Goal: Contribute content: Contribute content

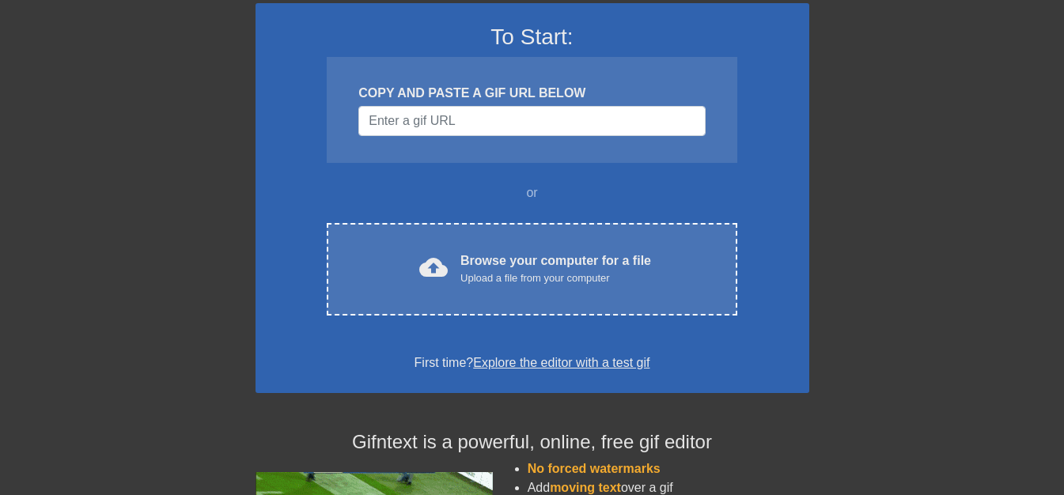
scroll to position [158, 0]
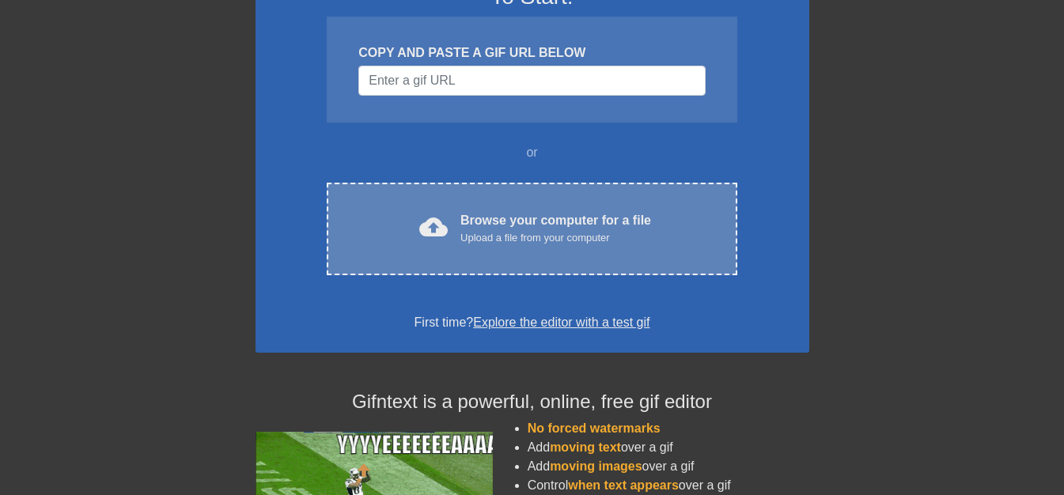
click at [489, 222] on div "Browse your computer for a file Upload a file from your computer" at bounding box center [555, 228] width 191 height 35
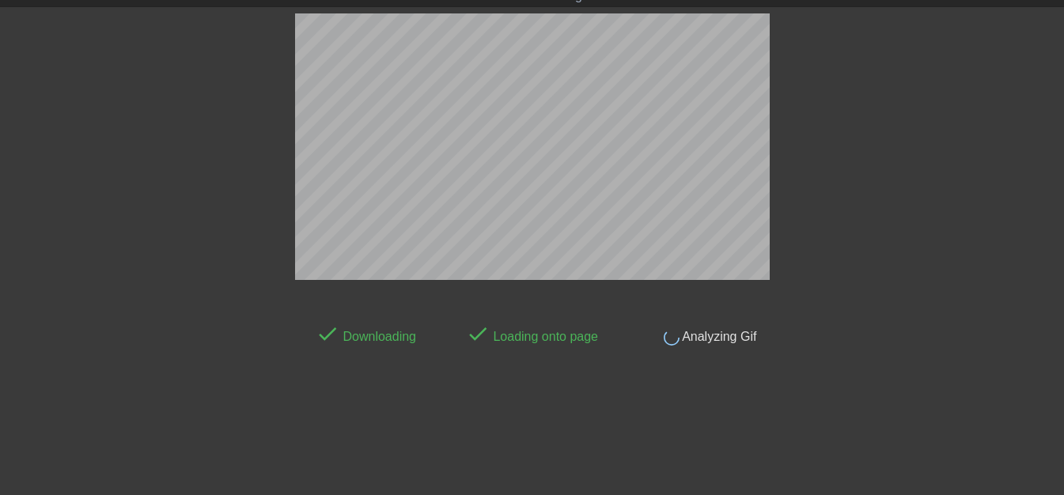
scroll to position [39, 0]
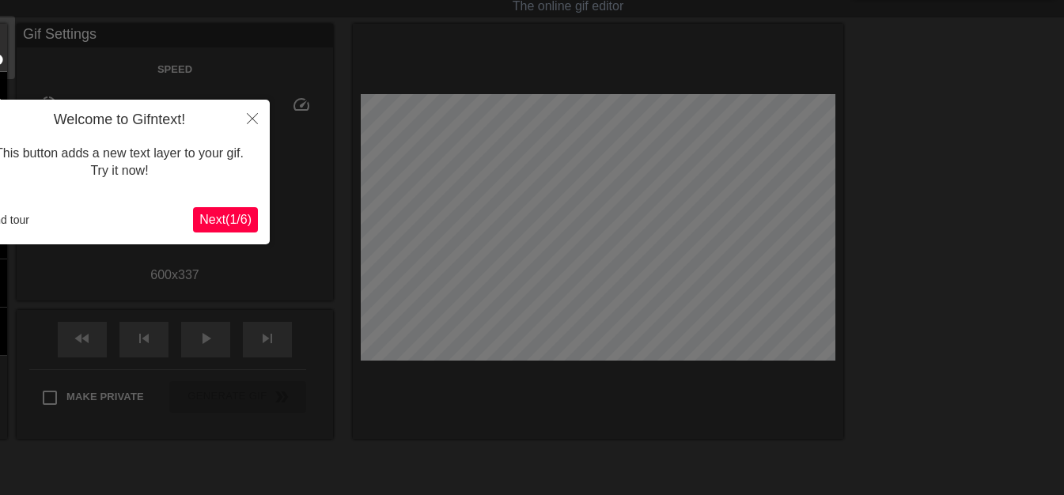
click at [243, 221] on span "Next ( 1 / 6 )" at bounding box center [225, 219] width 52 height 13
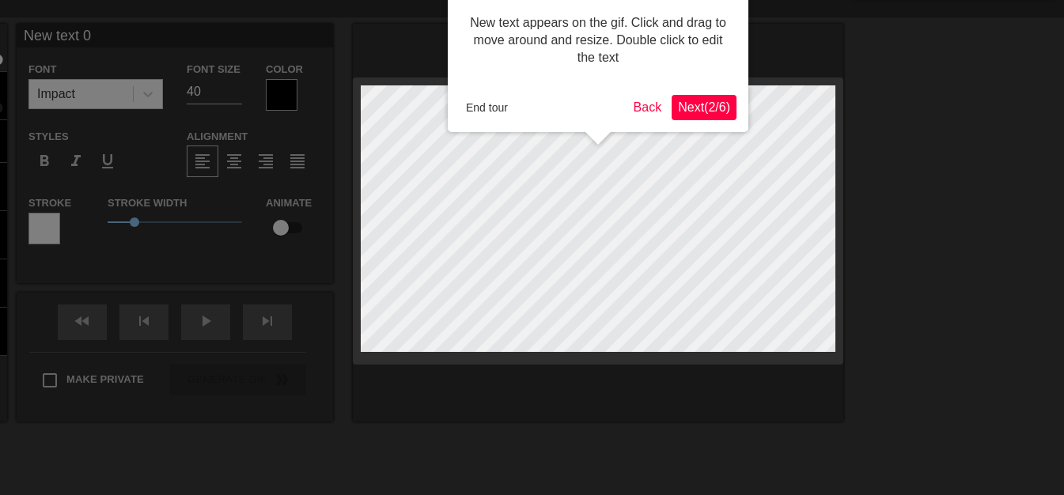
scroll to position [0, 0]
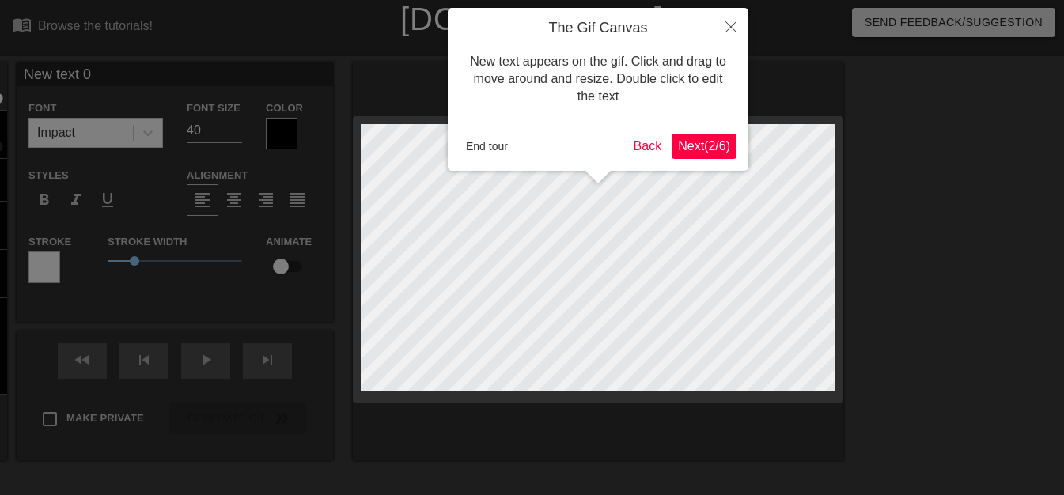
click at [710, 151] on span "Next ( 2 / 6 )" at bounding box center [704, 145] width 52 height 13
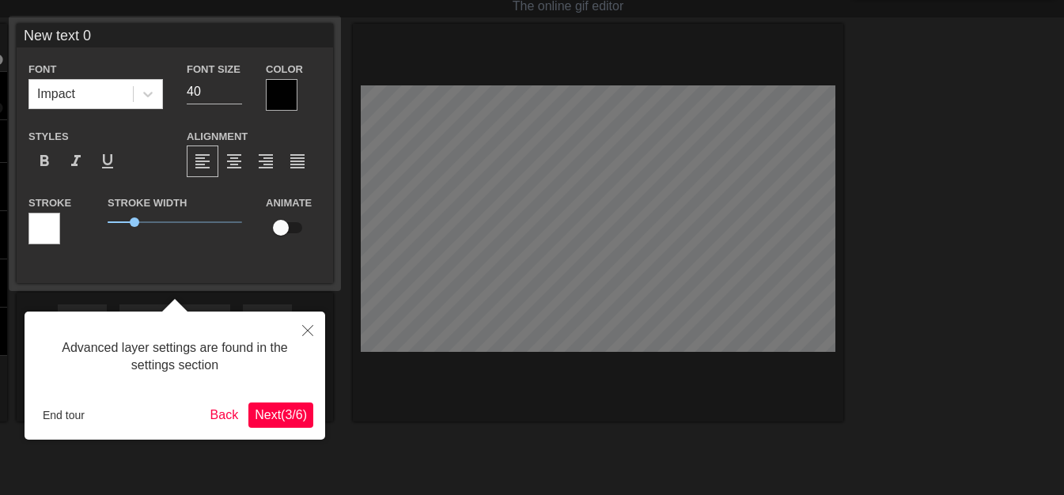
click at [303, 419] on span "Next ( 3 / 6 )" at bounding box center [281, 414] width 52 height 13
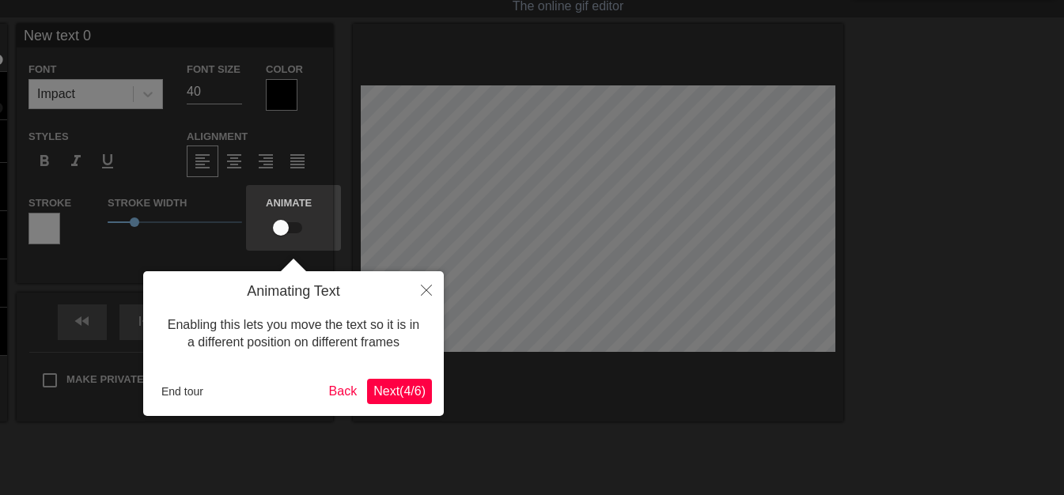
scroll to position [0, 0]
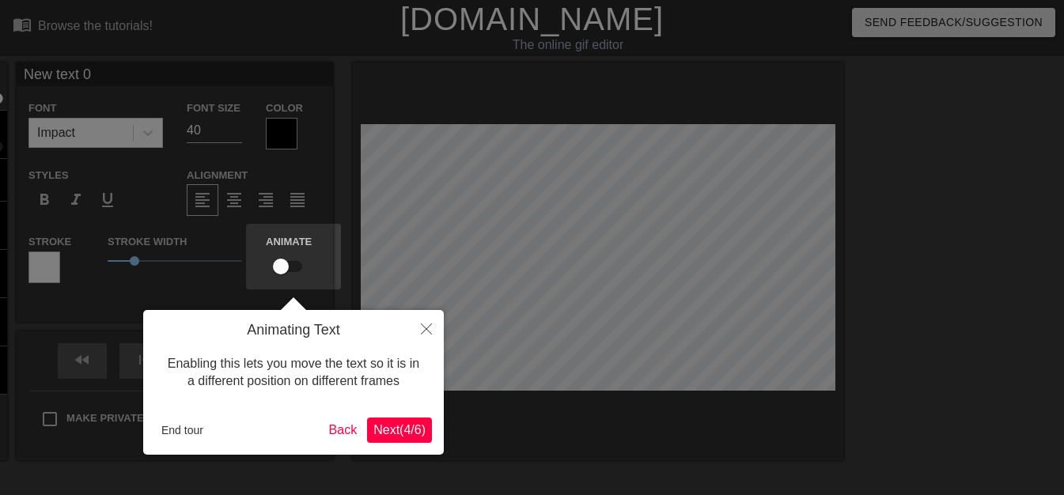
click at [426, 434] on button "Next ( 4 / 6 )" at bounding box center [399, 430] width 65 height 25
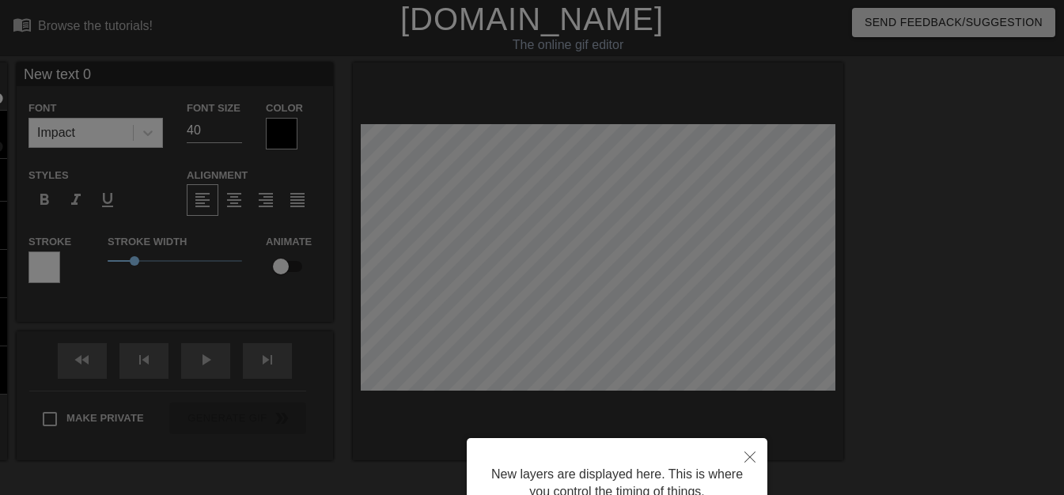
scroll to position [150, 0]
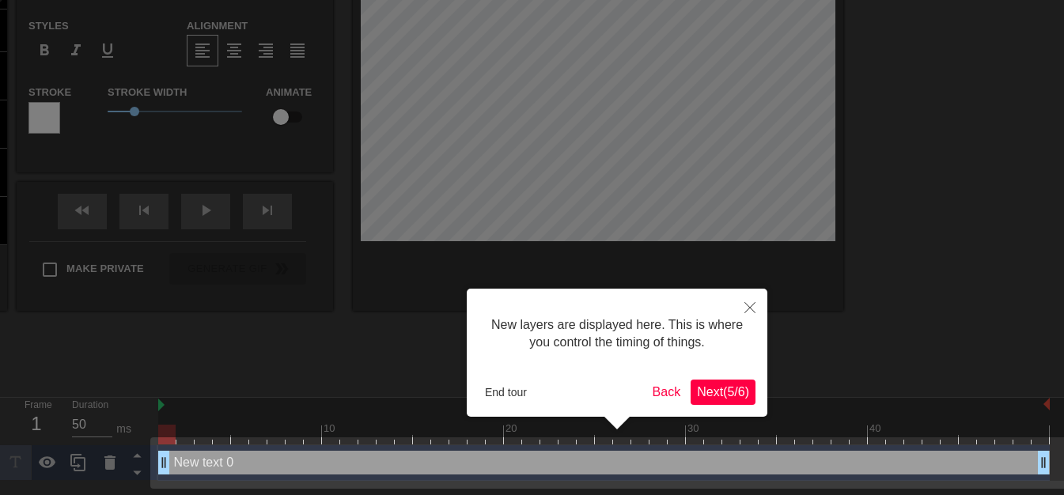
click at [743, 396] on span "Next ( 5 / 6 )" at bounding box center [723, 391] width 52 height 13
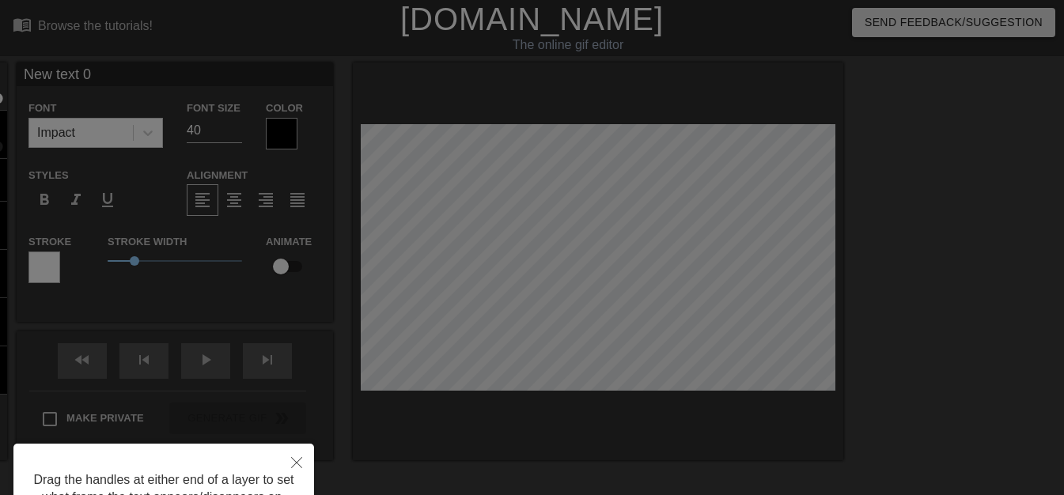
scroll to position [143, 0]
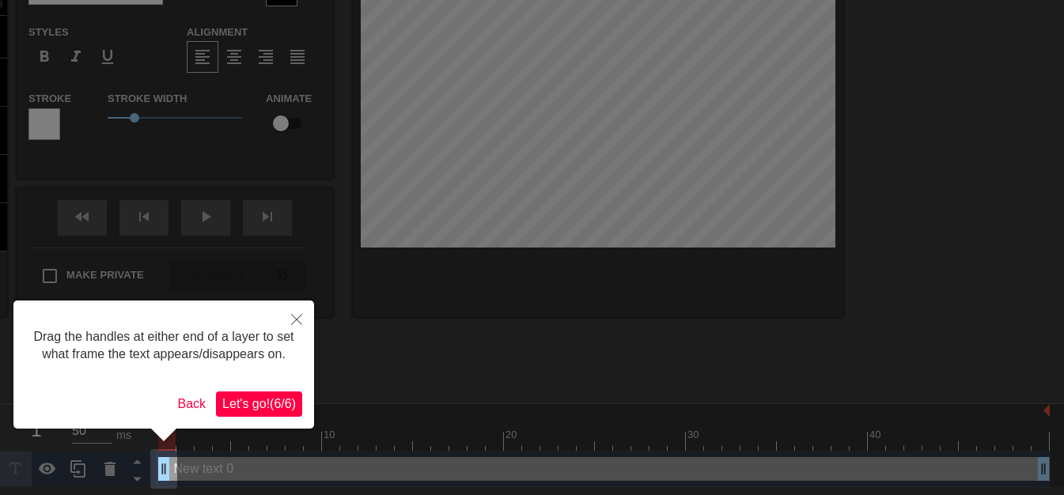
click at [288, 411] on span "Let's go! ( 6 / 6 )" at bounding box center [259, 403] width 74 height 13
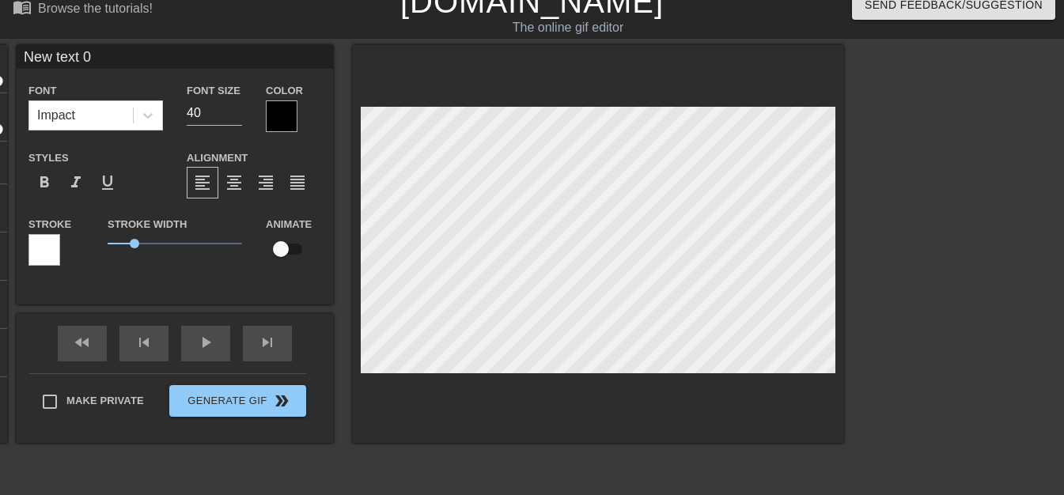
scroll to position [0, 0]
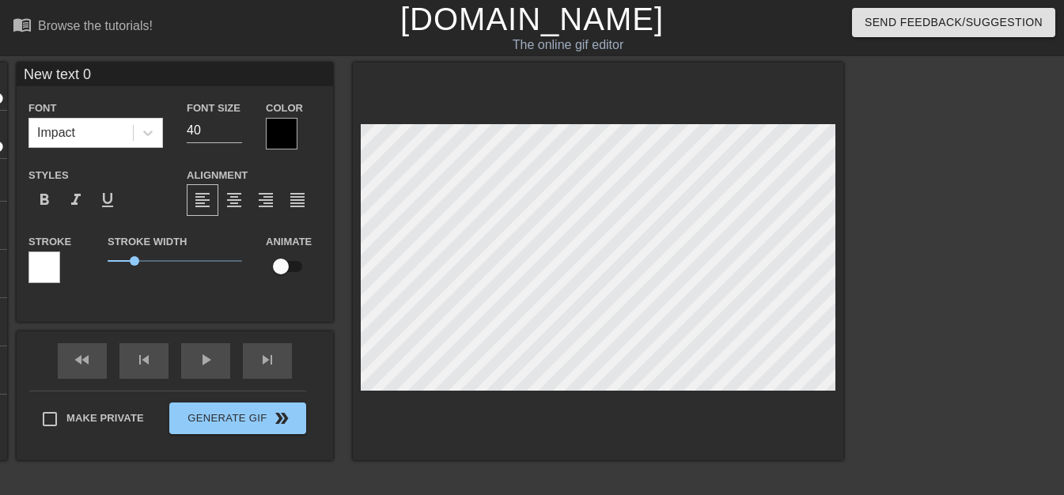
click at [290, 120] on div at bounding box center [282, 134] width 32 height 32
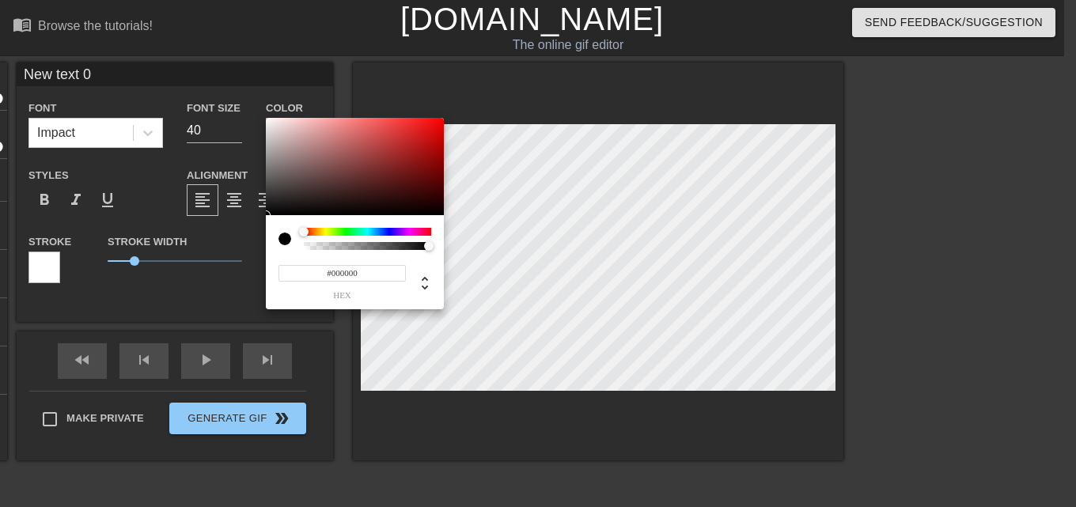
type input "0"
drag, startPoint x: 427, startPoint y: 248, endPoint x: 303, endPoint y: 252, distance: 124.3
click at [303, 252] on div "0 r 0 g 0 b 0 a" at bounding box center [355, 262] width 178 height 94
drag, startPoint x: 299, startPoint y: 234, endPoint x: 286, endPoint y: 237, distance: 13.7
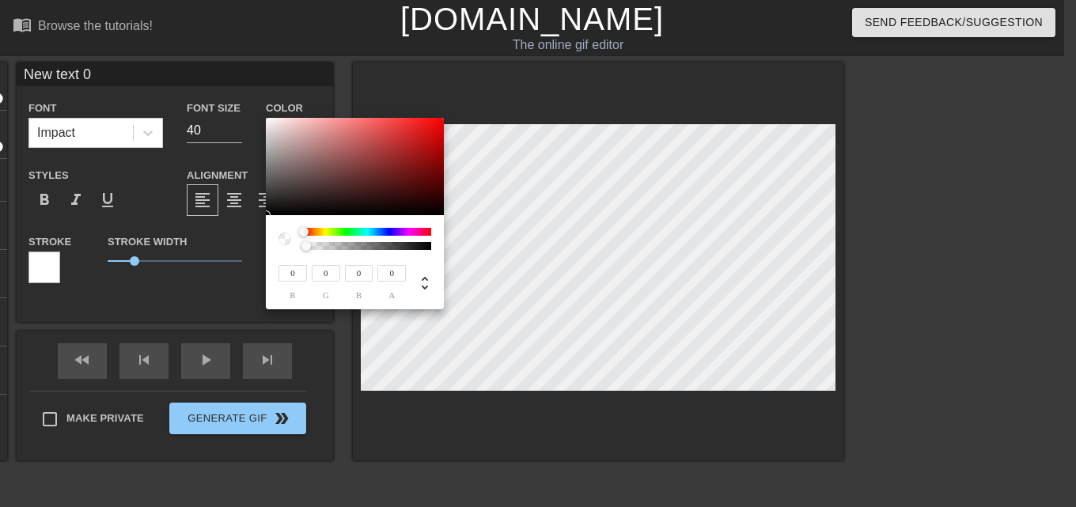
click at [287, 235] on div at bounding box center [355, 239] width 153 height 22
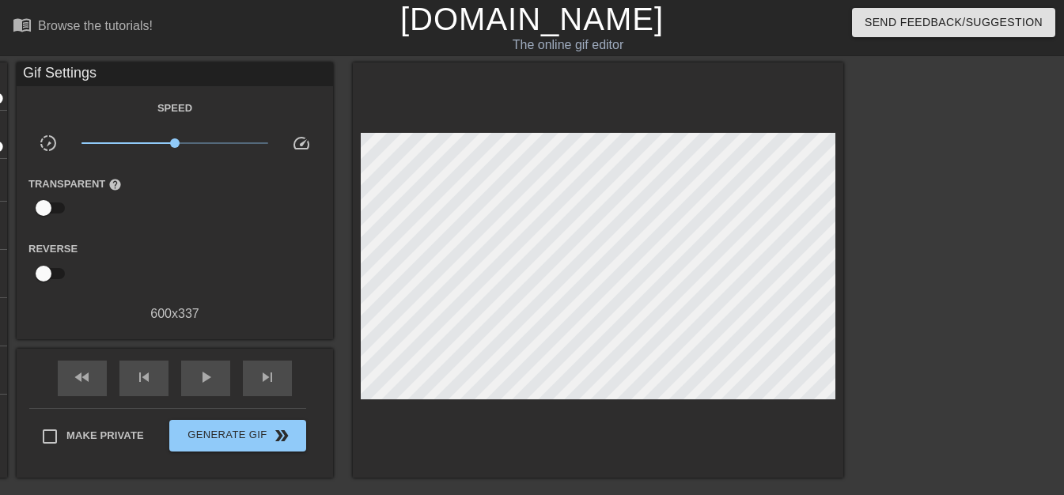
click at [53, 210] on input "checkbox" at bounding box center [43, 208] width 90 height 30
checkbox input "true"
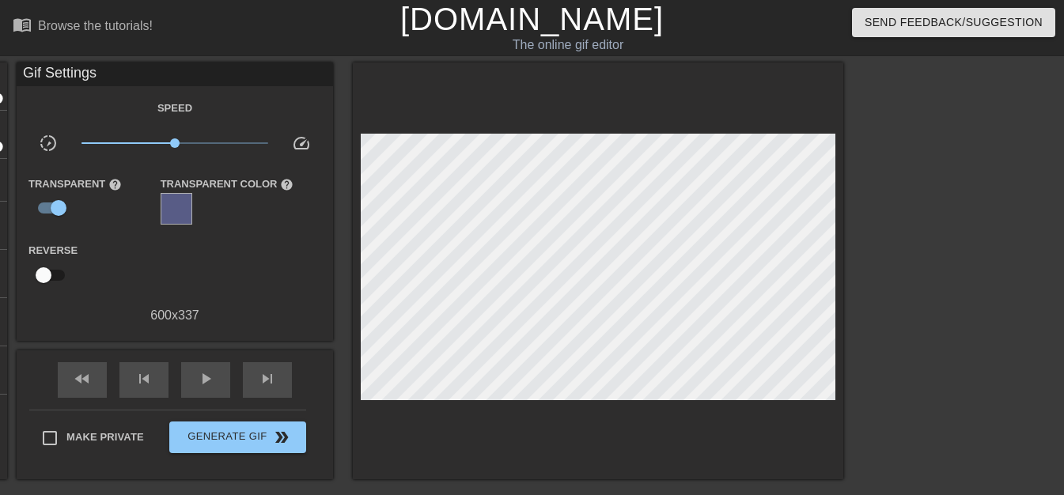
click at [185, 202] on div at bounding box center [177, 209] width 32 height 32
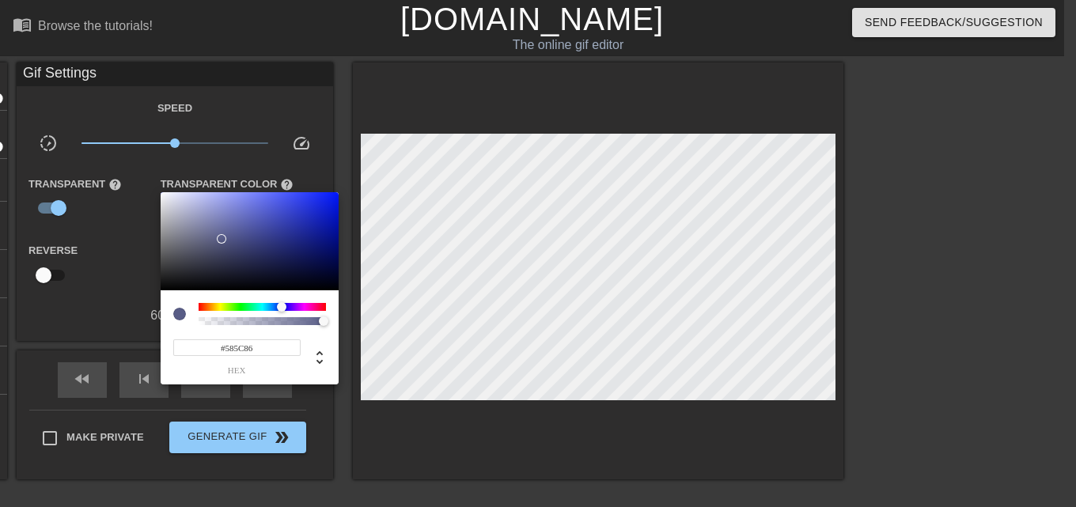
type input "88"
drag, startPoint x: 319, startPoint y: 323, endPoint x: 229, endPoint y: 320, distance: 90.2
click at [229, 320] on div at bounding box center [228, 320] width 9 height 9
type input "0"
drag, startPoint x: 191, startPoint y: 320, endPoint x: 164, endPoint y: 320, distance: 26.9
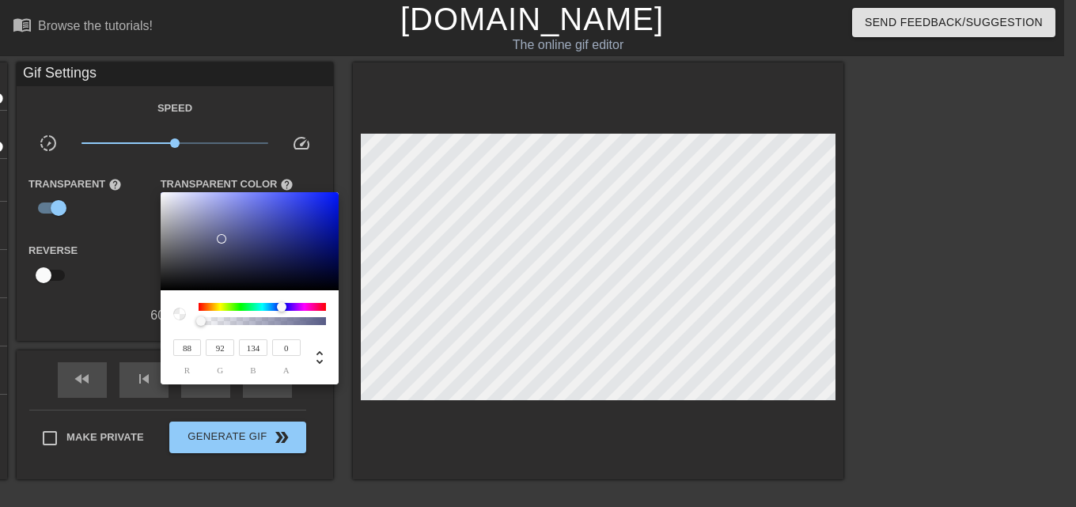
click at [165, 320] on div "88 r 92 g 134 b 0 a" at bounding box center [250, 337] width 178 height 94
type input "90"
type input "94"
type input "140"
type input "92"
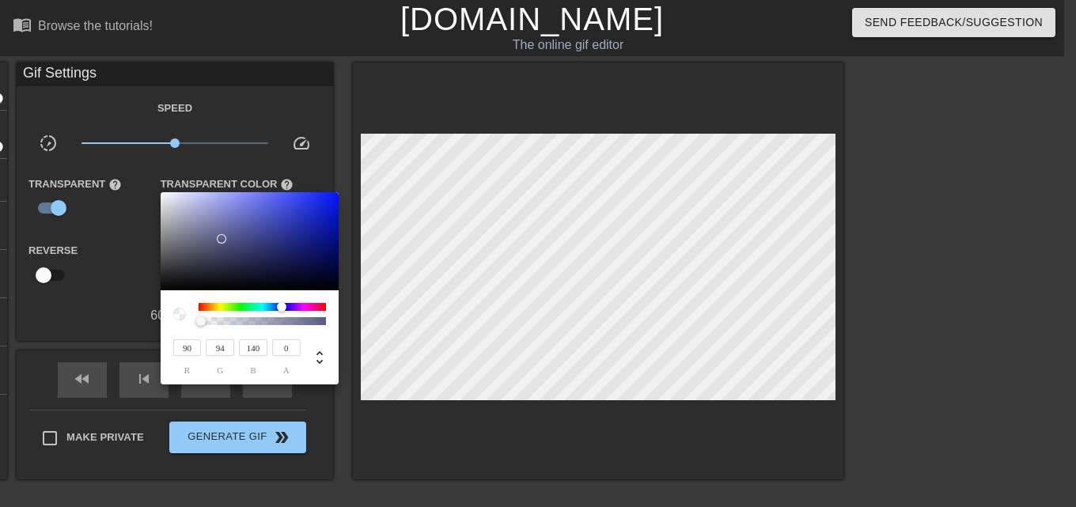
type input "96"
type input "142"
type input "106"
type input "110"
type input "158"
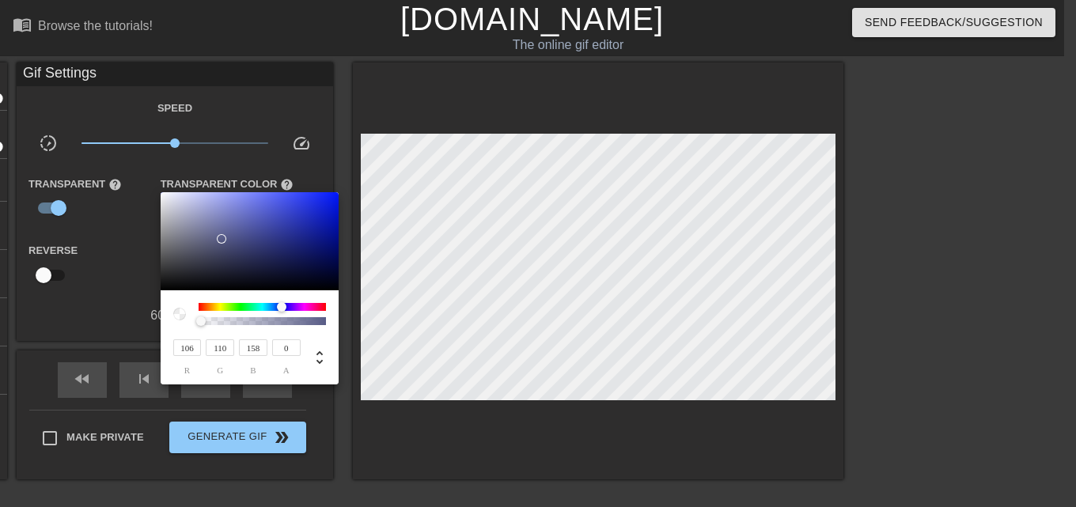
type input "131"
type input "135"
type input "185"
type input "165"
type input "169"
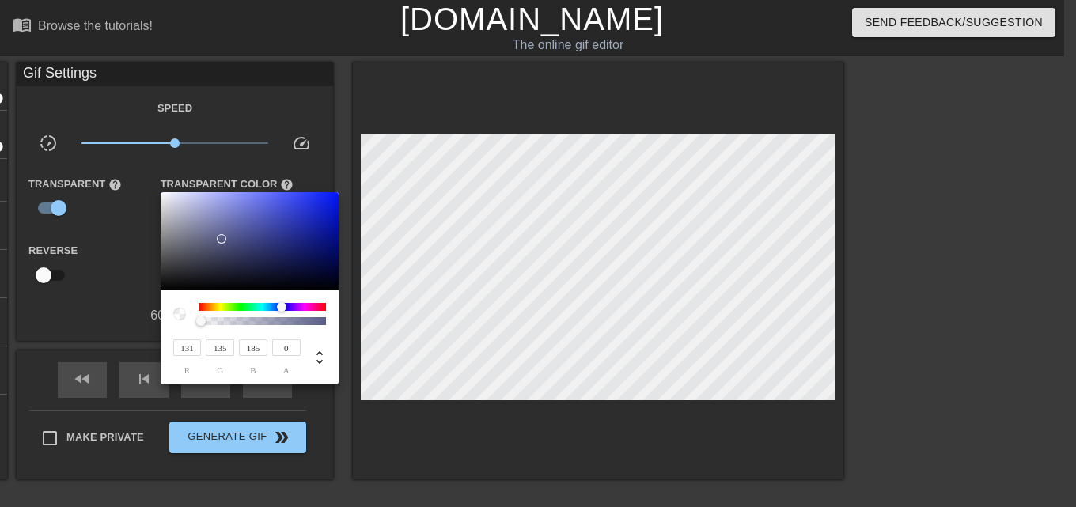
type input "214"
type input "187"
type input "190"
type input "232"
type input "197"
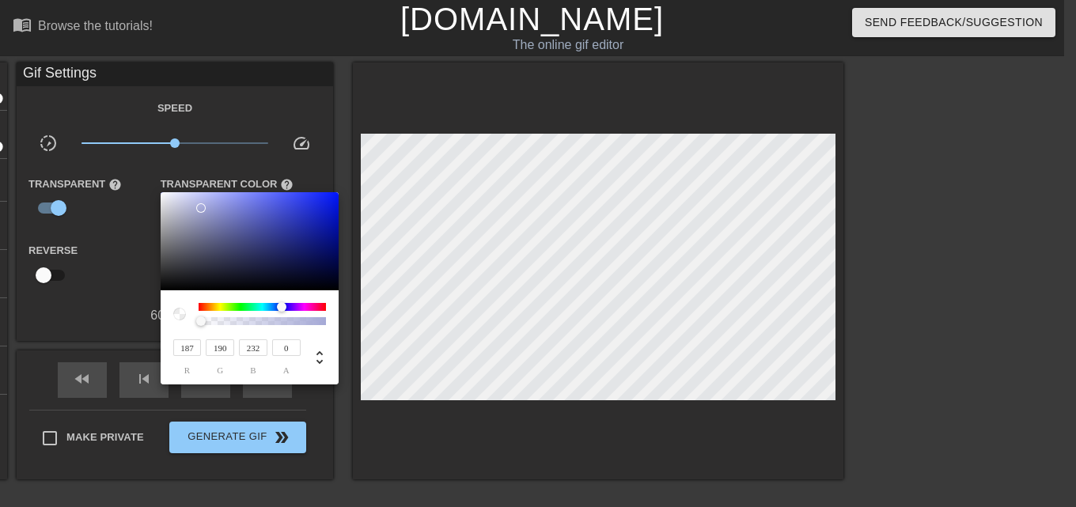
type input "200"
type input "239"
type input "200"
type input "203"
type input "241"
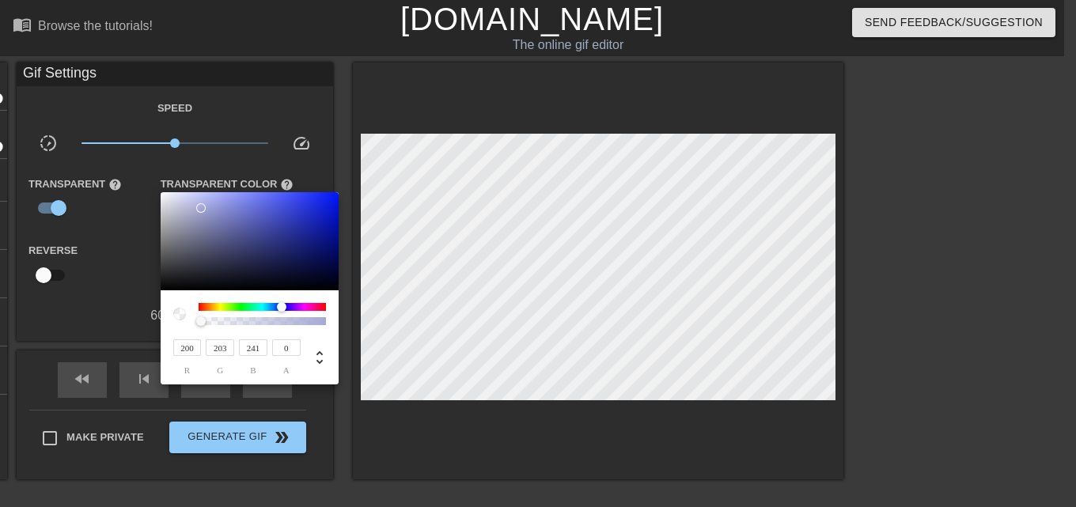
type input "210"
type input "212"
type input "245"
type input "215"
type input "217"
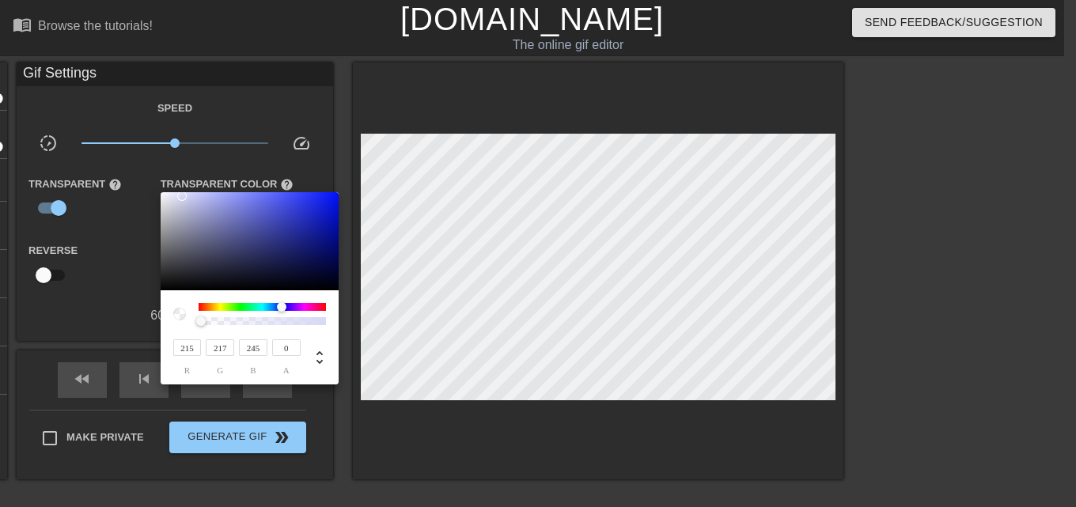
type input "226"
type input "227"
type input "228"
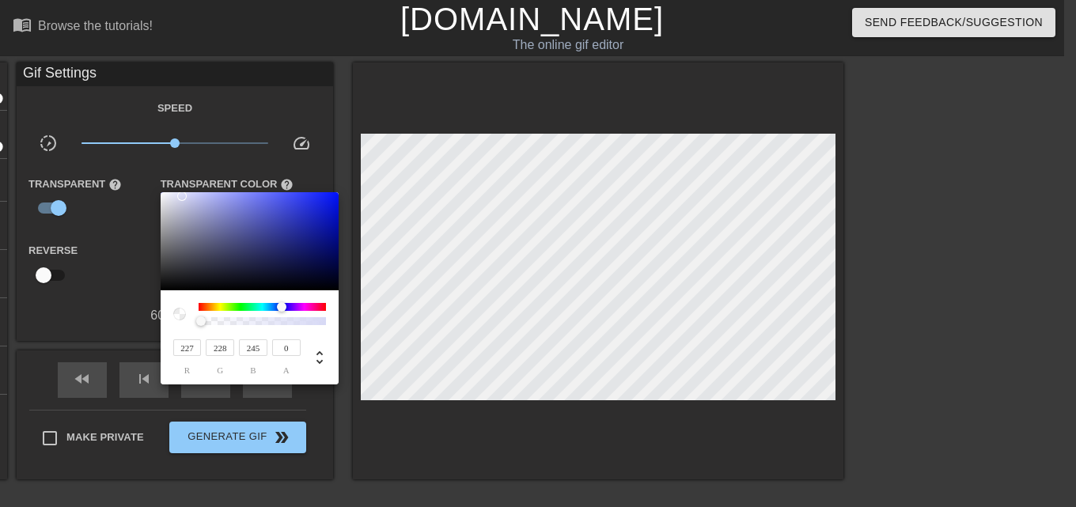
type input "229"
type input "243"
type input "229"
type input "230"
type input "232"
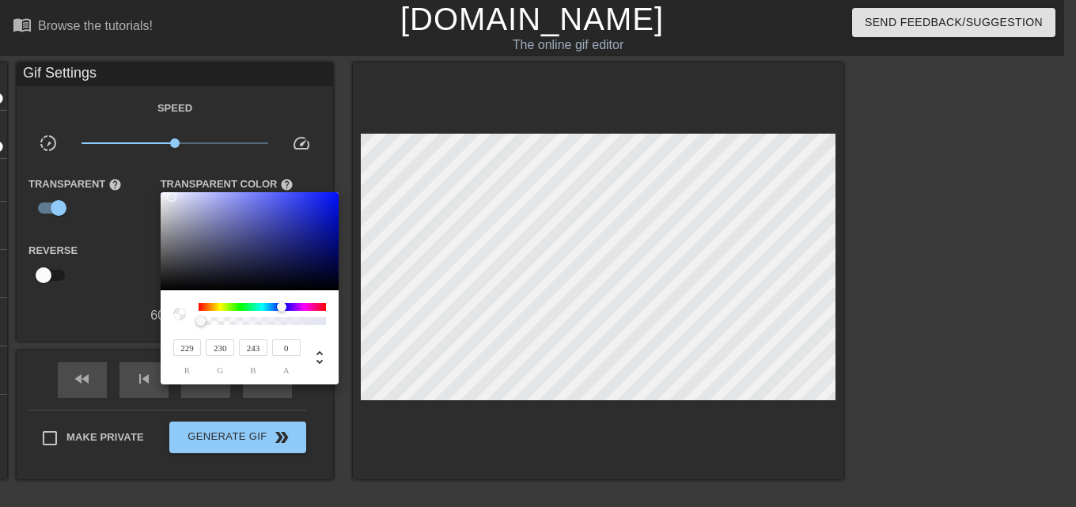
type input "232"
type input "239"
type input "235"
type input "236"
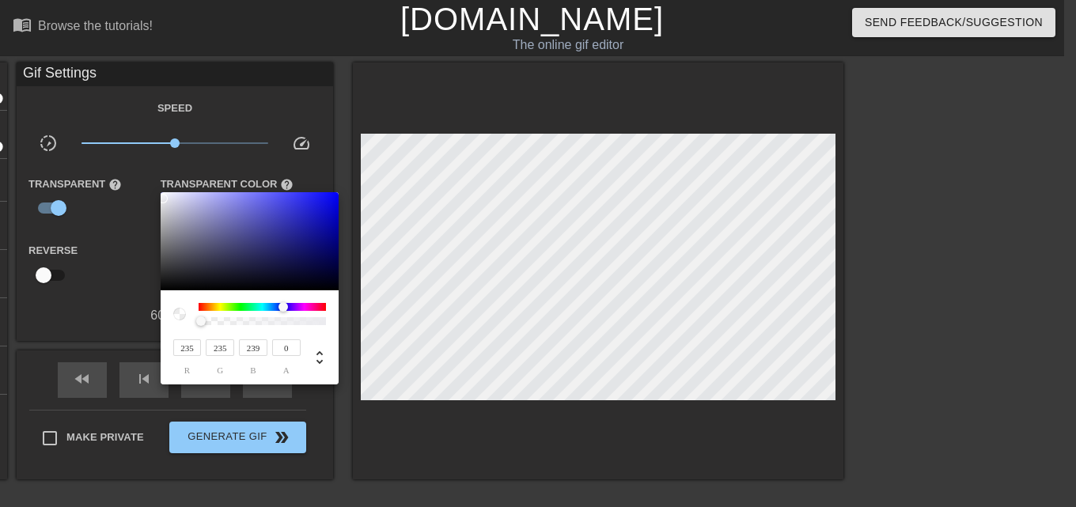
type input "236"
drag, startPoint x: 224, startPoint y: 237, endPoint x: 156, endPoint y: 199, distance: 77.5
click at [156, 199] on div "236 r 236 g 236 b 0 a" at bounding box center [538, 253] width 1076 height 507
click at [387, 347] on div at bounding box center [538, 253] width 1076 height 507
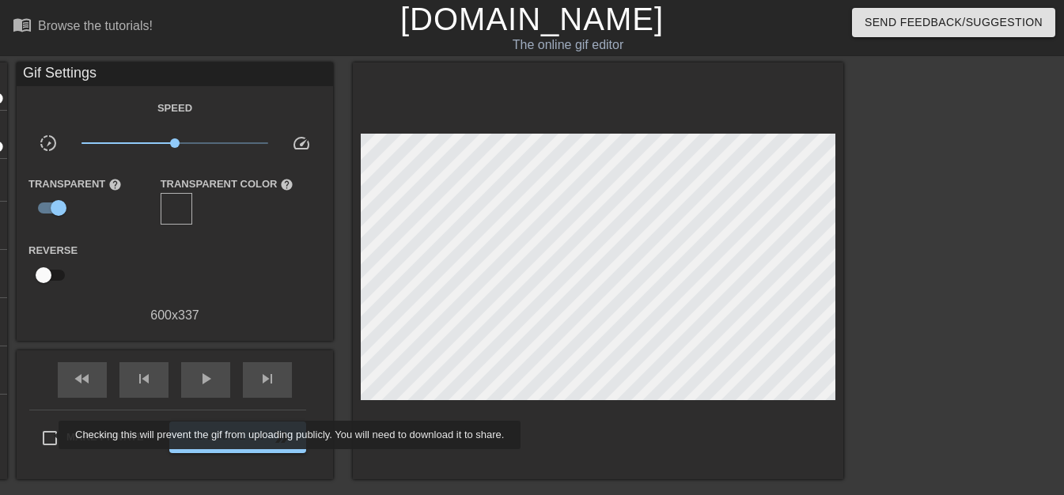
click at [47, 431] on input "Make Private" at bounding box center [49, 438] width 33 height 33
checkbox input "true"
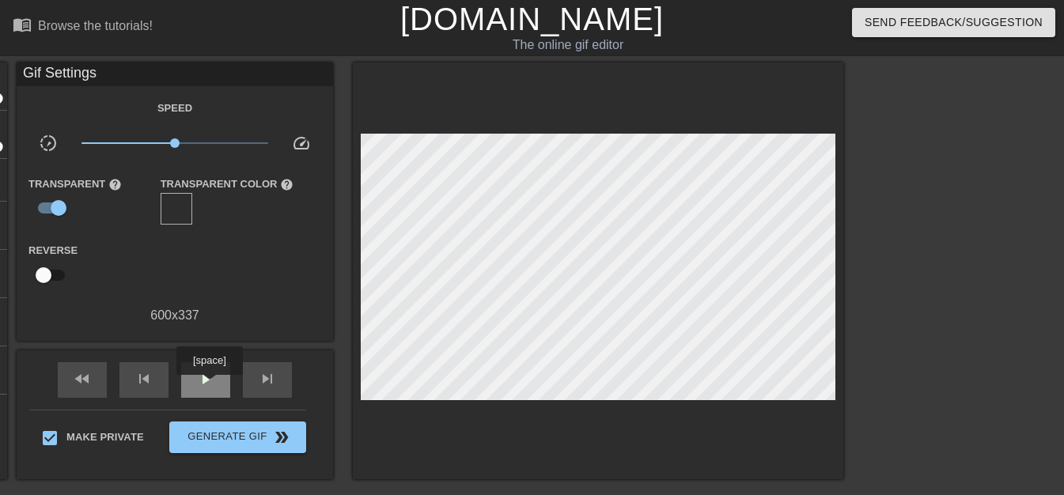
click at [209, 386] on span "play_arrow" at bounding box center [205, 378] width 19 height 19
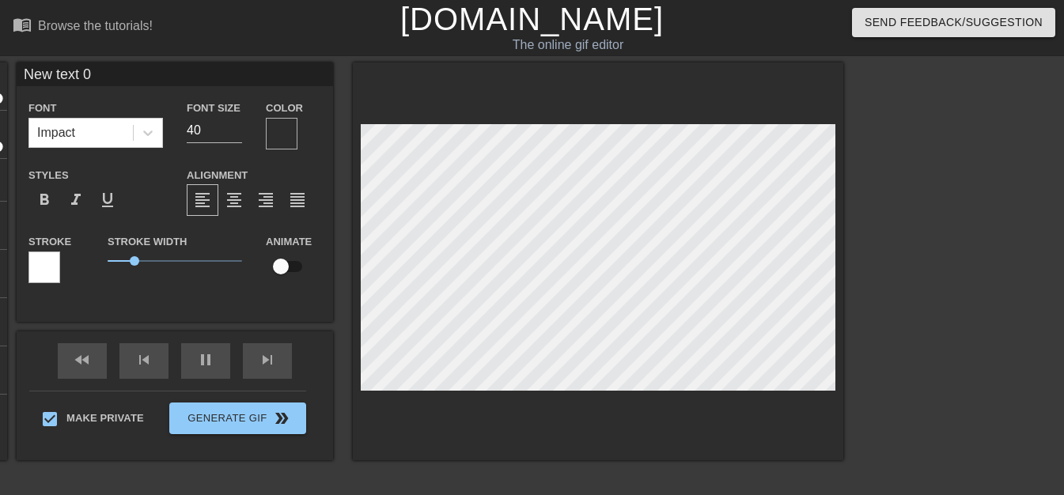
drag, startPoint x: 475, startPoint y: 297, endPoint x: 386, endPoint y: 437, distance: 165.1
click at [366, 462] on div "title add_circle image add_circle crop photo_size_select_large help keyboard Ne…" at bounding box center [403, 300] width 879 height 475
click at [152, 141] on div at bounding box center [148, 133] width 28 height 28
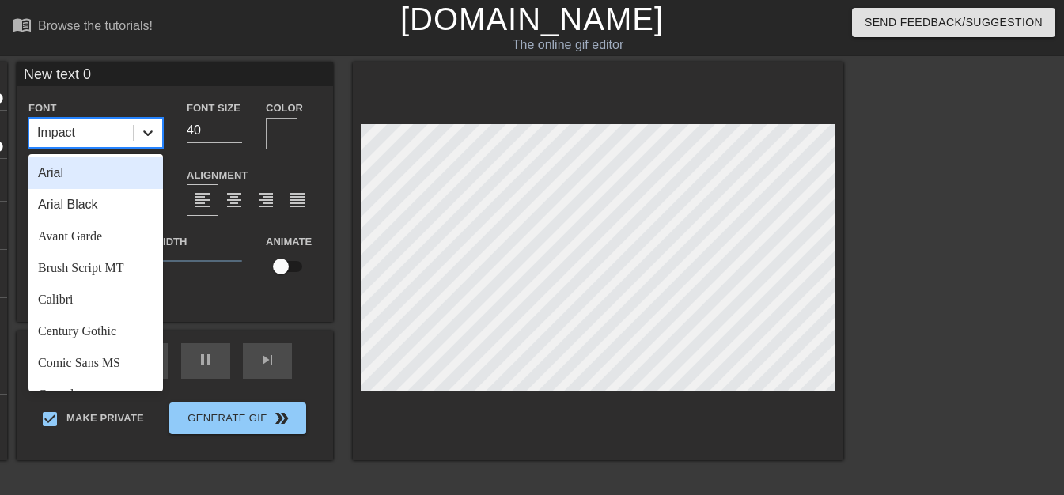
click at [152, 141] on div at bounding box center [148, 133] width 28 height 28
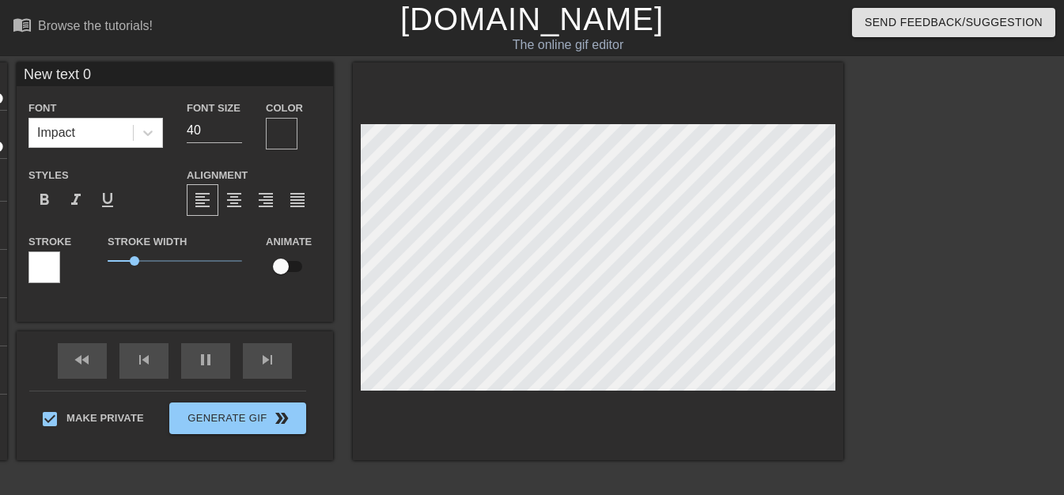
drag, startPoint x: 481, startPoint y: 427, endPoint x: 472, endPoint y: 428, distance: 8.7
click at [477, 426] on div at bounding box center [598, 262] width 491 height 398
click at [418, 484] on div "title add_circle image add_circle crop photo_size_select_large help keyboard Ne…" at bounding box center [403, 300] width 879 height 475
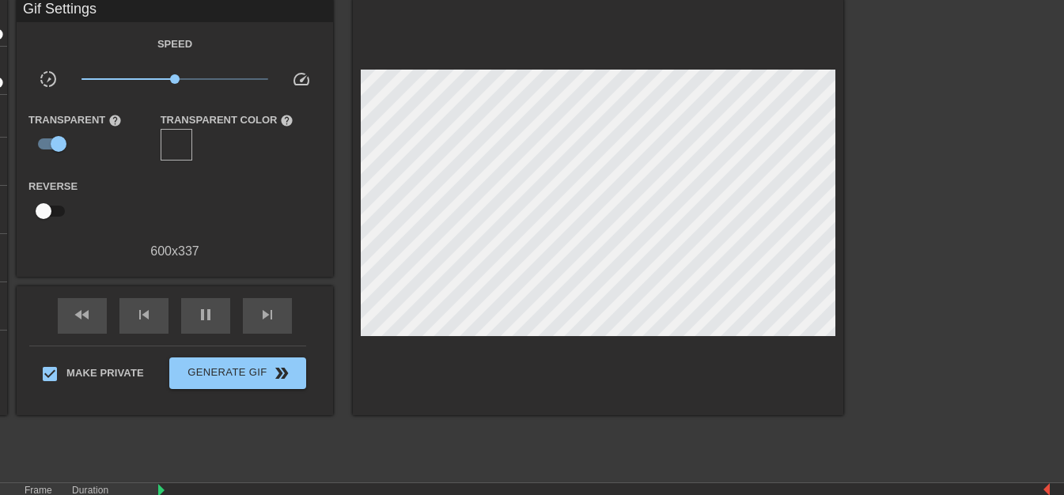
scroll to position [79, 0]
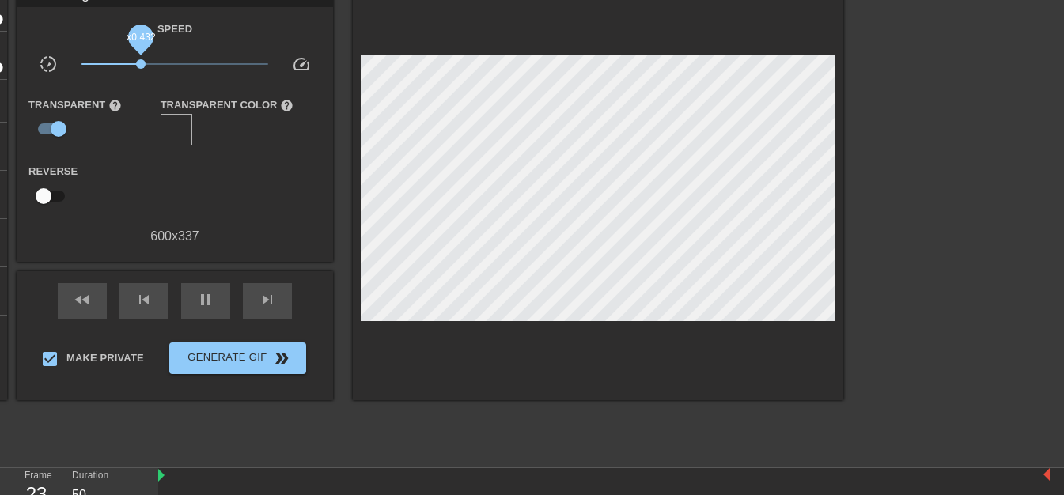
drag, startPoint x: 175, startPoint y: 63, endPoint x: 134, endPoint y: 66, distance: 41.2
click at [136, 66] on span "x0.432" at bounding box center [140, 63] width 9 height 9
drag, startPoint x: 134, startPoint y: 62, endPoint x: 196, endPoint y: 84, distance: 66.3
click at [148, 62] on span "x0.507" at bounding box center [146, 63] width 9 height 9
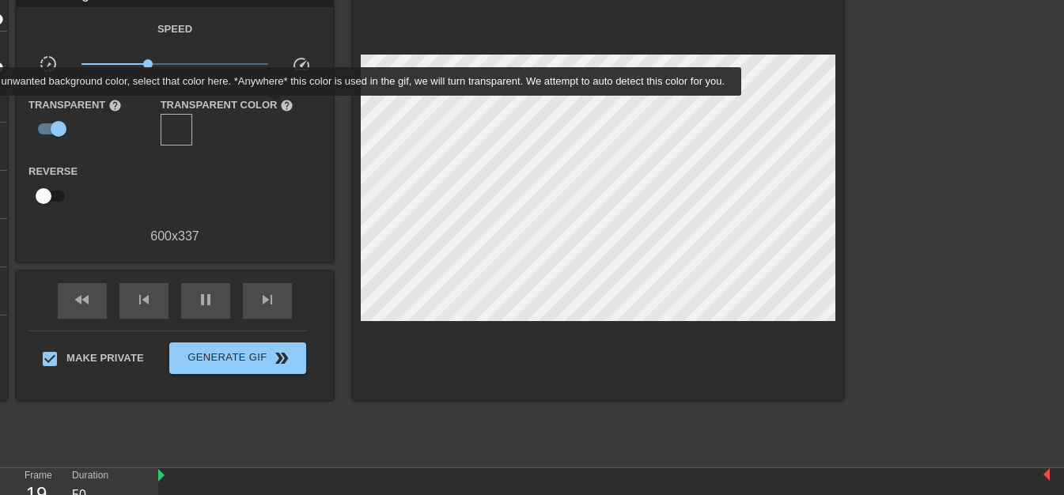
click at [280, 106] on span "help" at bounding box center [286, 105] width 13 height 13
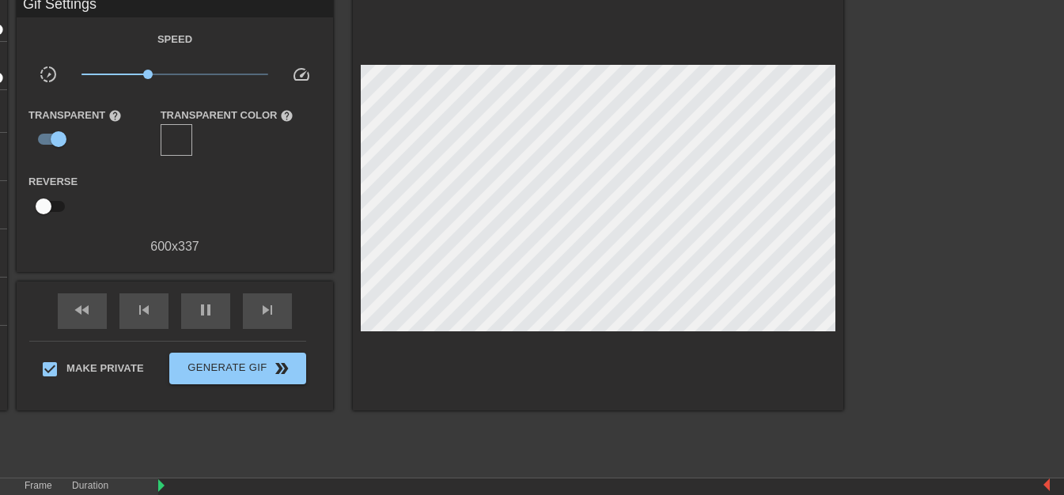
scroll to position [138, 0]
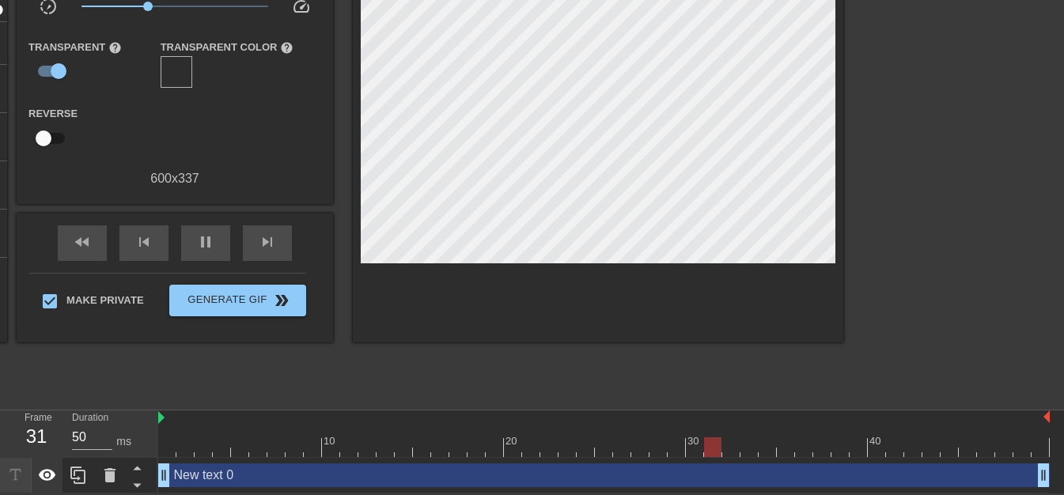
click at [51, 474] on icon at bounding box center [47, 475] width 19 height 19
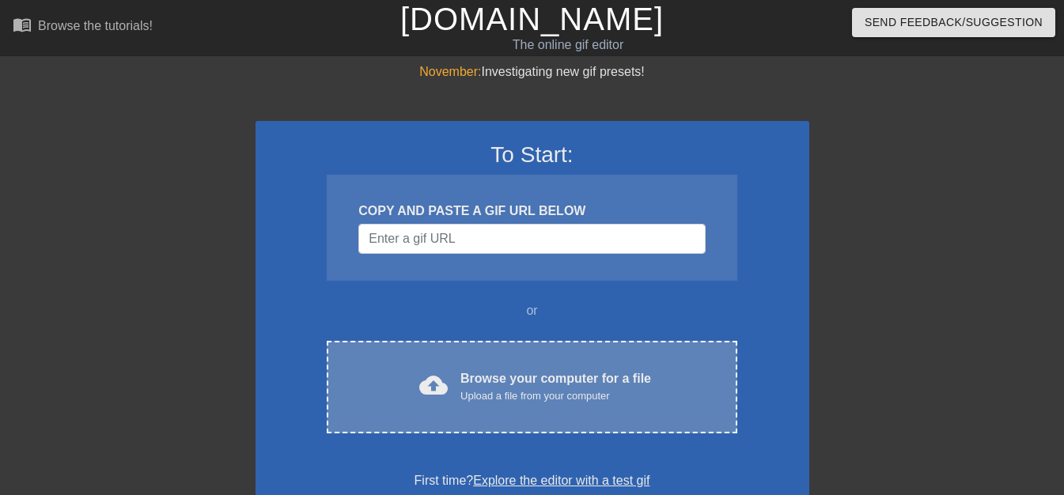
click at [503, 391] on div "Upload a file from your computer" at bounding box center [555, 396] width 191 height 16
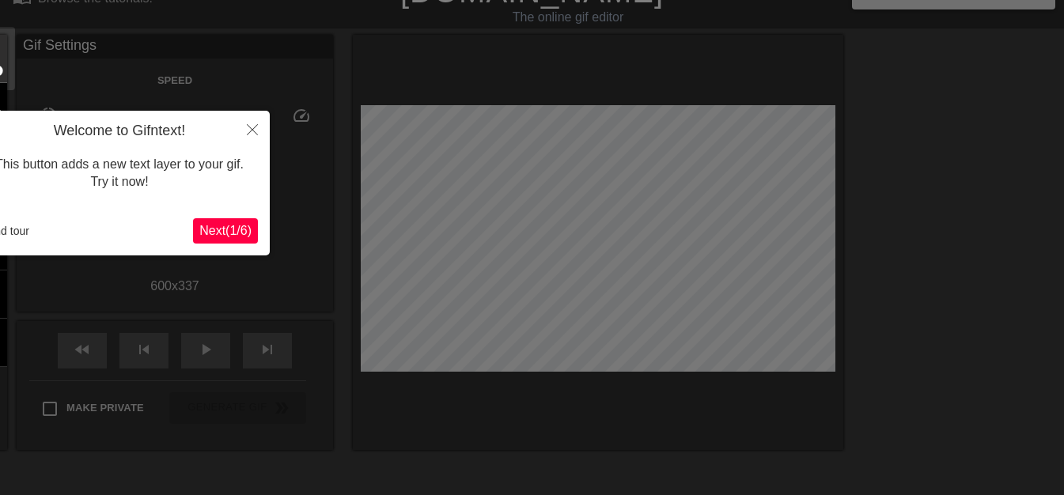
scroll to position [39, 0]
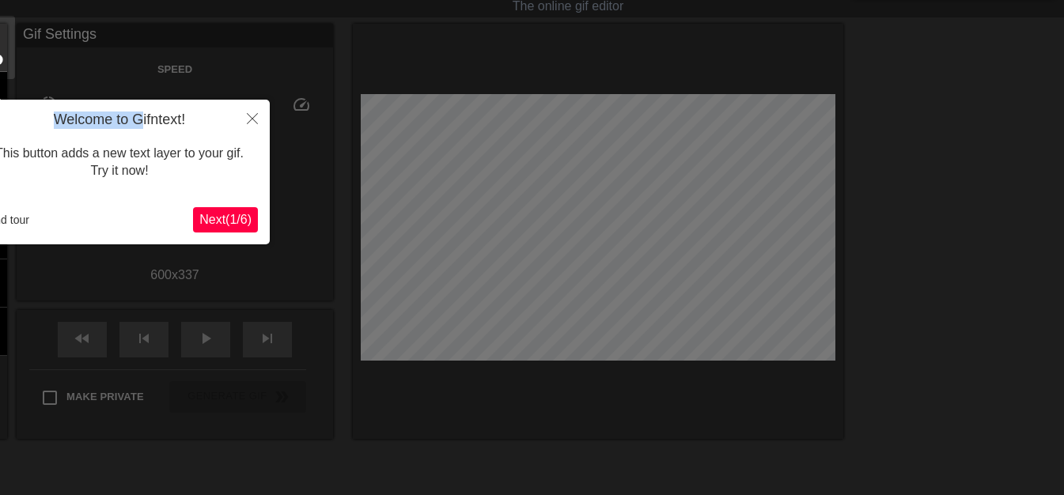
drag, startPoint x: 142, startPoint y: 127, endPoint x: 251, endPoint y: 135, distance: 108.7
click at [277, 129] on body "menu_book Browse the tutorials! [DOMAIN_NAME] The online gif editor Send Feedba…" at bounding box center [532, 313] width 1064 height 705
click at [230, 225] on span "Next ( 1 / 6 )" at bounding box center [225, 219] width 52 height 13
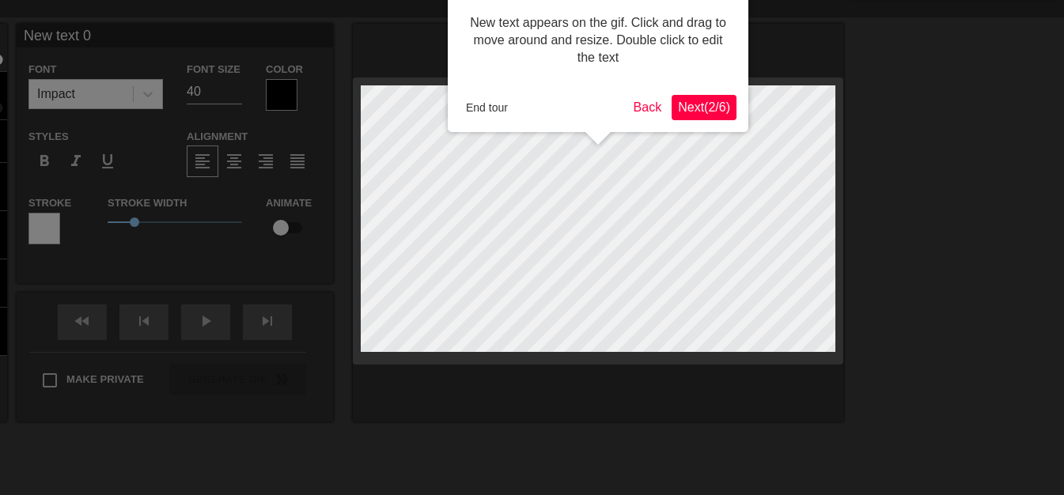
scroll to position [0, 0]
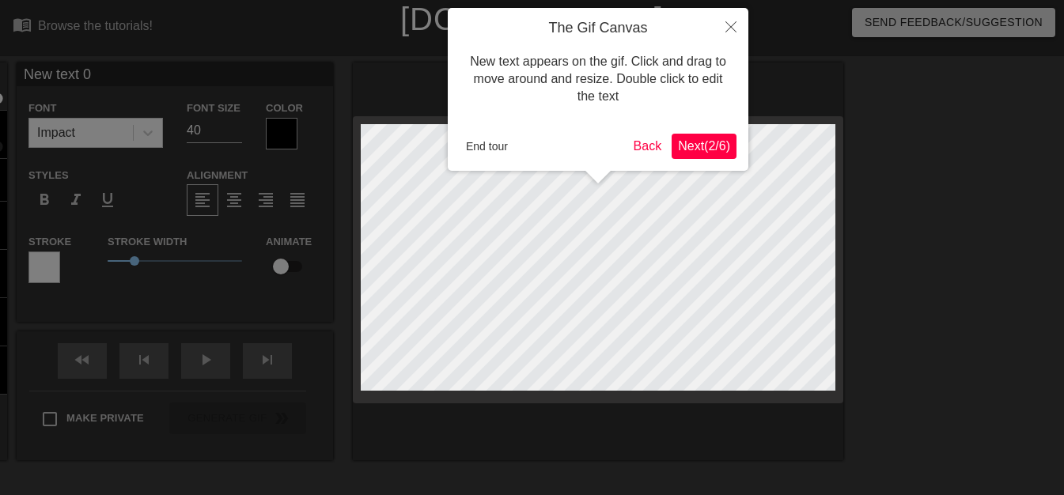
click at [695, 139] on span "Next ( 2 / 6 )" at bounding box center [704, 145] width 52 height 13
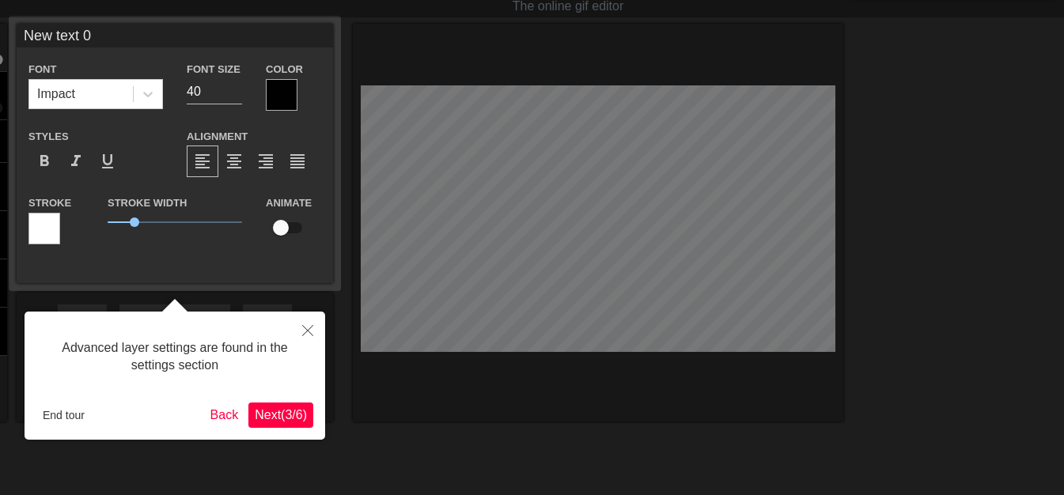
click at [283, 408] on span "Next ( 3 / 6 )" at bounding box center [281, 414] width 52 height 13
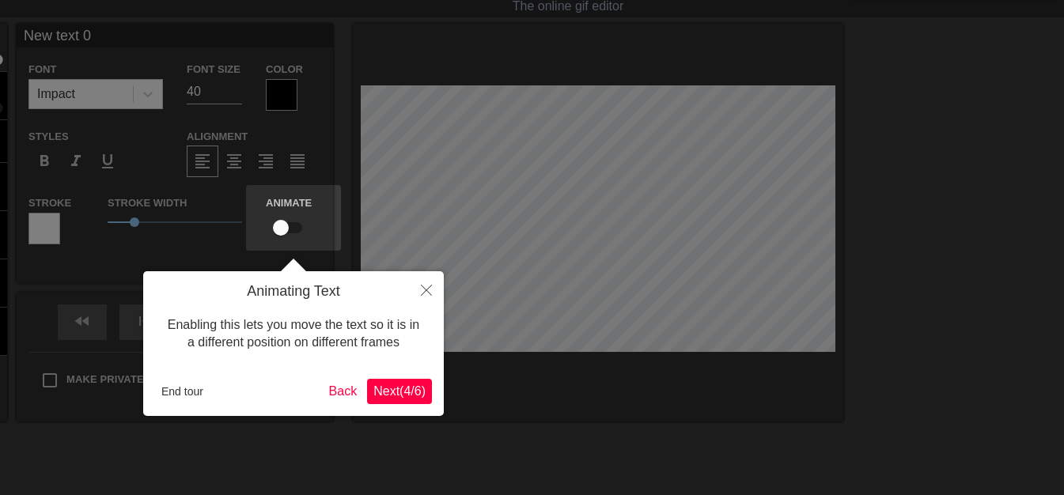
scroll to position [0, 0]
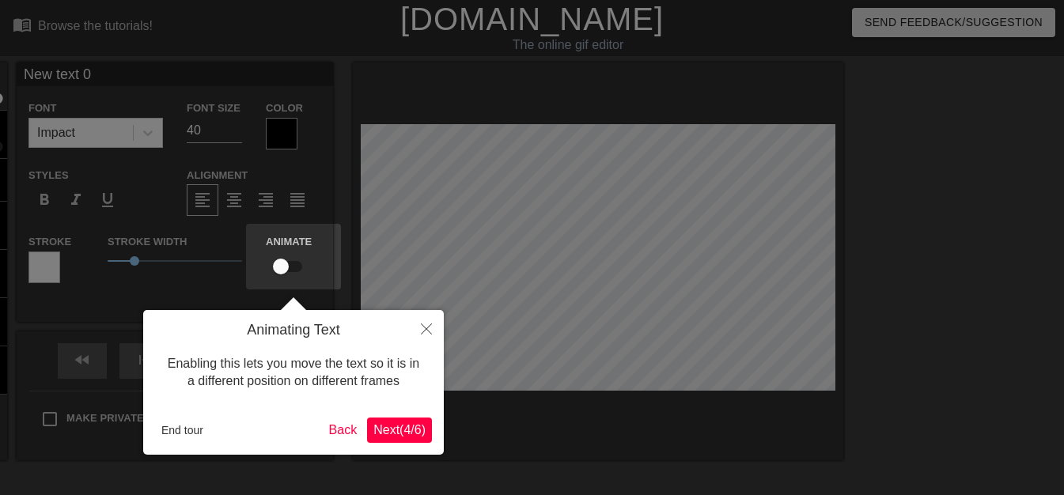
click at [399, 435] on span "Next ( 4 / 6 )" at bounding box center [399, 429] width 52 height 13
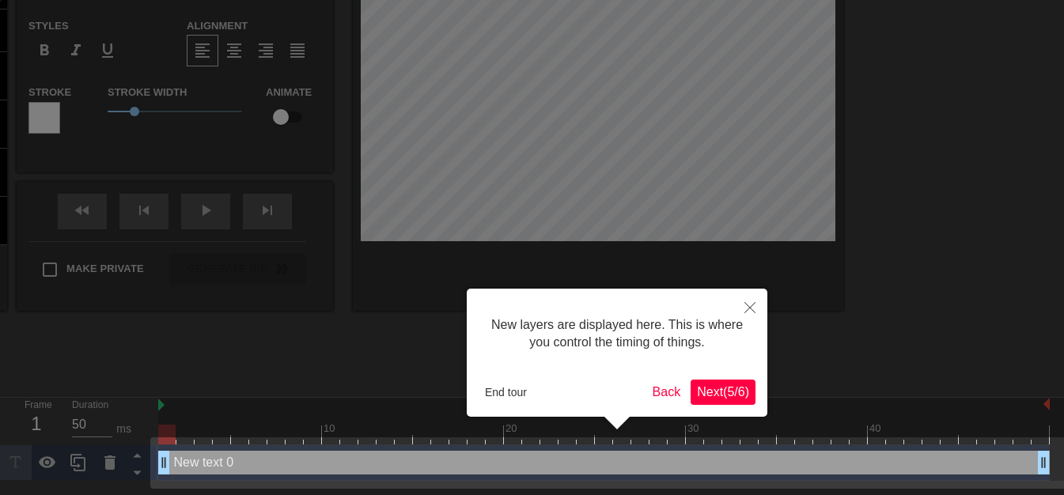
click at [728, 390] on span "Next ( 5 / 6 )" at bounding box center [723, 391] width 52 height 13
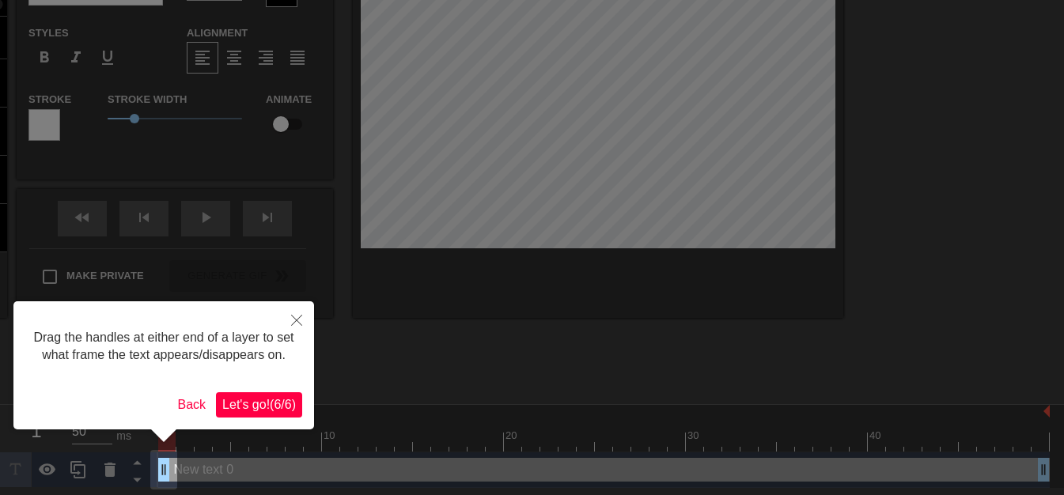
scroll to position [143, 0]
click at [271, 410] on span "Let's go! ( 6 / 6 )" at bounding box center [259, 403] width 74 height 13
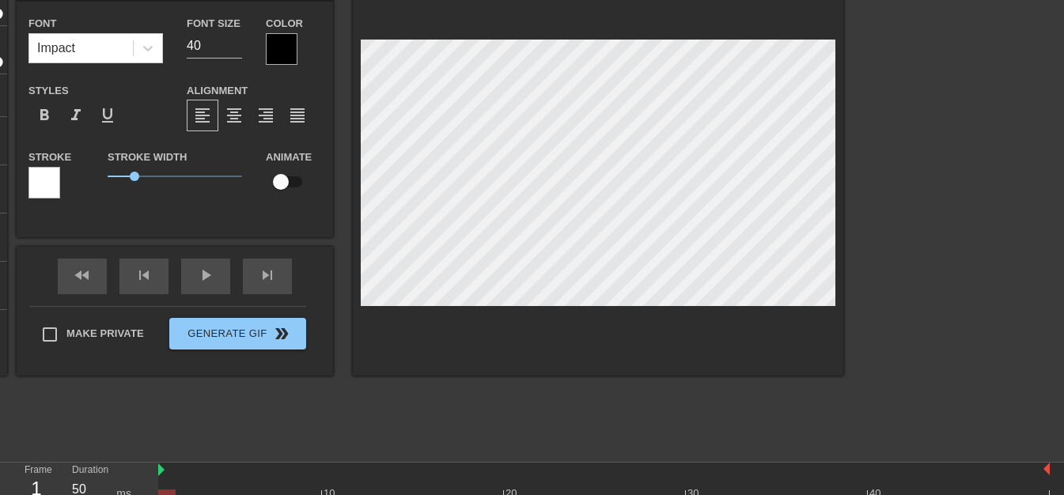
scroll to position [59, 0]
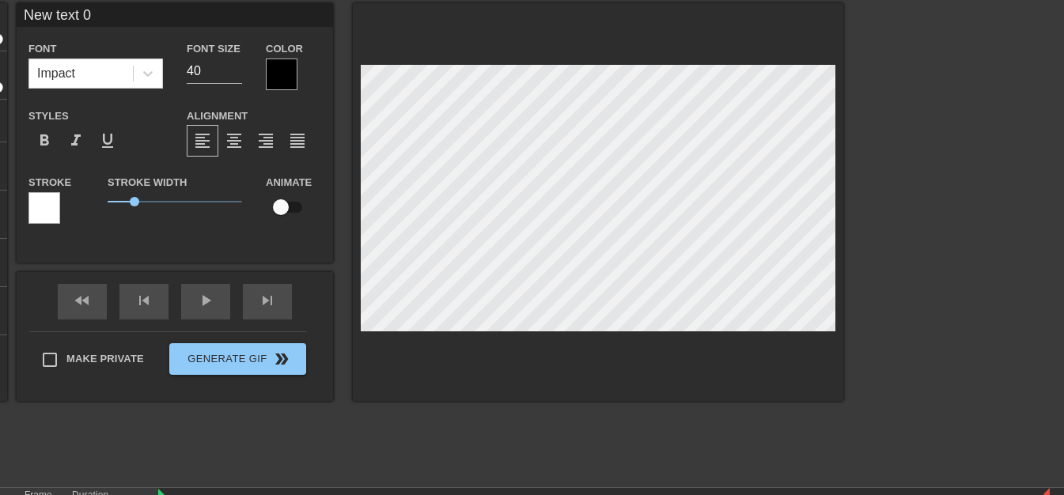
click at [460, 452] on div "title add_circle image add_circle crop photo_size_select_large help keyboard Ne…" at bounding box center [403, 240] width 879 height 475
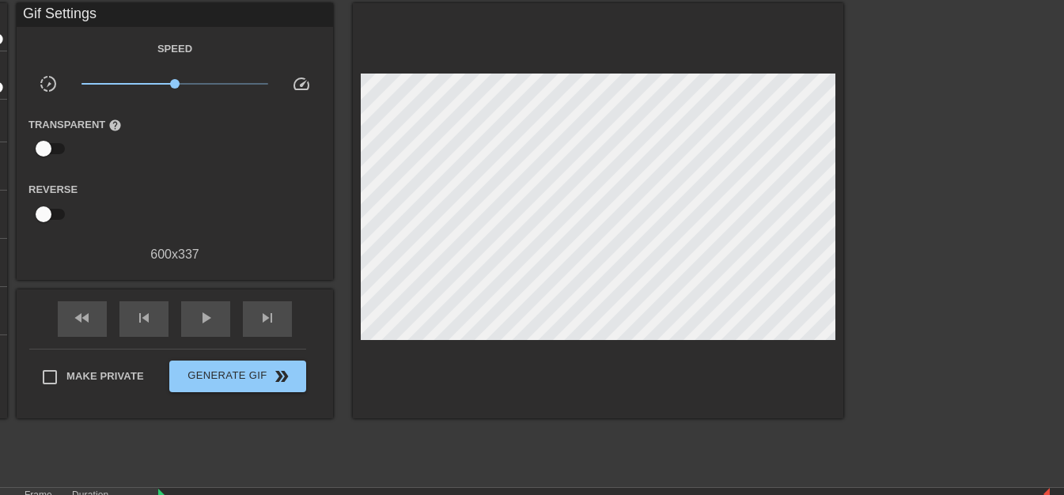
click at [48, 214] on input "checkbox" at bounding box center [43, 214] width 90 height 30
click at [201, 317] on span "play_arrow" at bounding box center [205, 318] width 19 height 19
click at [53, 216] on input "checkbox" at bounding box center [58, 214] width 90 height 30
checkbox input "false"
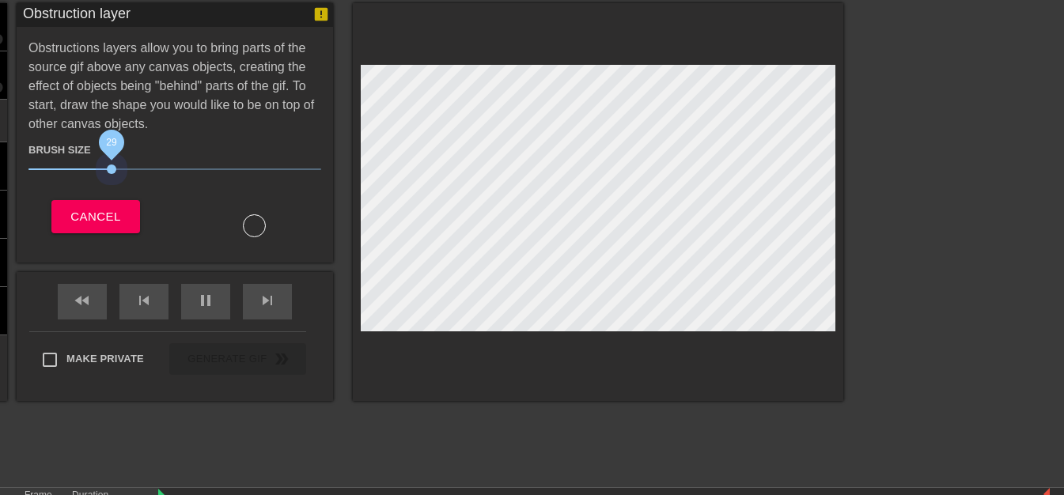
drag, startPoint x: 116, startPoint y: 169, endPoint x: 110, endPoint y: 176, distance: 9.0
click at [112, 173] on span "29" at bounding box center [111, 169] width 9 height 9
click at [388, 229] on div "title add_circle image add_circle crop photo_size_select_large help keyboard Ob…" at bounding box center [403, 202] width 879 height 398
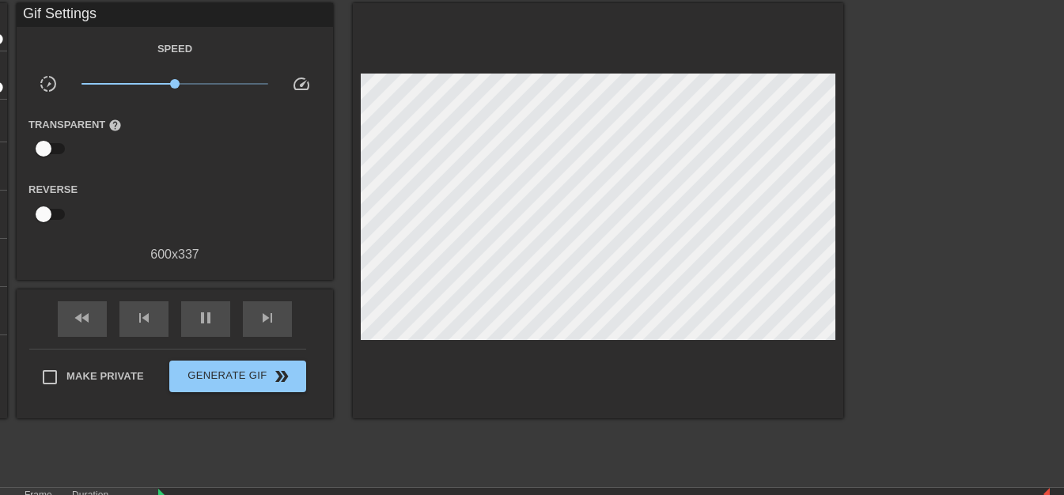
drag, startPoint x: 259, startPoint y: 228, endPoint x: 480, endPoint y: 352, distance: 254.0
click at [480, 352] on div at bounding box center [598, 210] width 491 height 415
click at [52, 144] on input "checkbox" at bounding box center [43, 149] width 90 height 30
checkbox input "true"
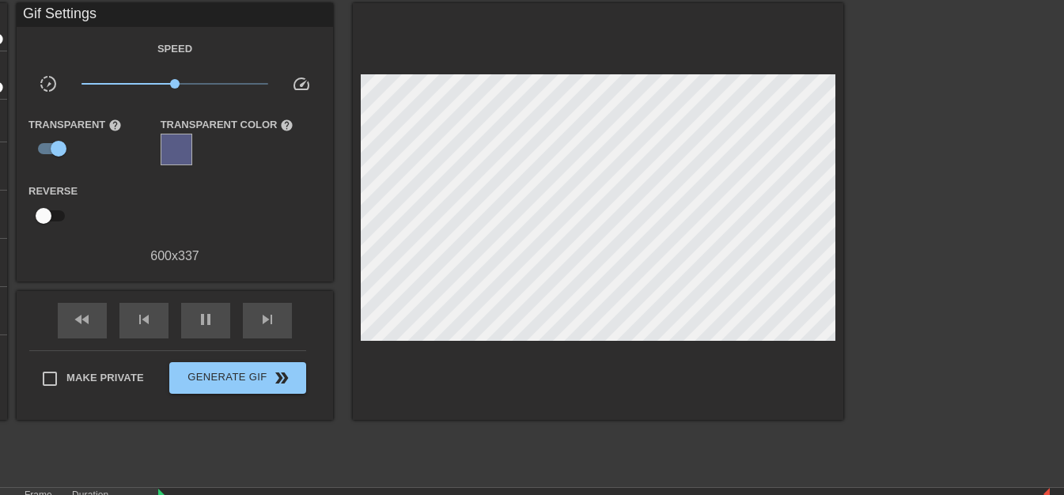
click at [188, 151] on div at bounding box center [177, 150] width 32 height 32
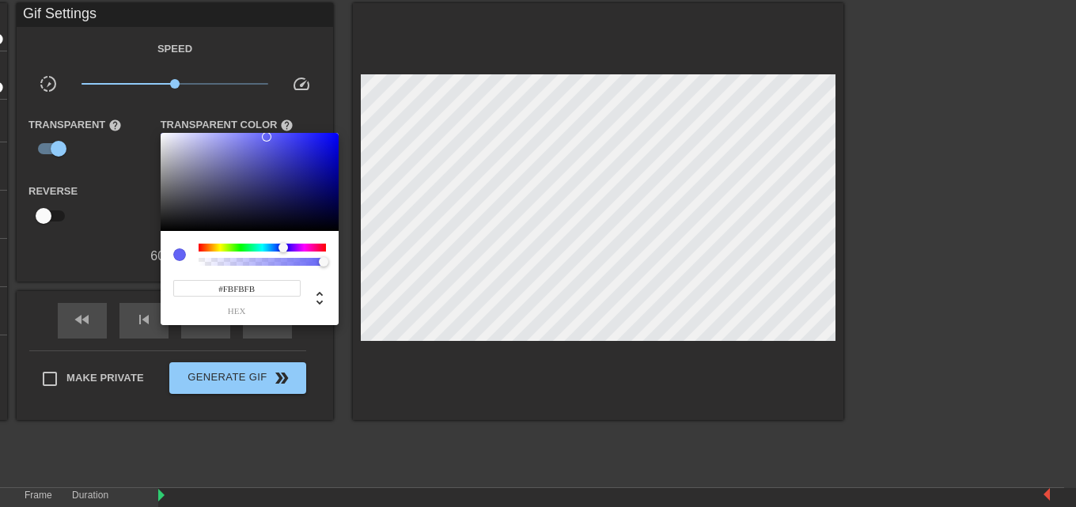
type input "#FDFDFD"
drag, startPoint x: 220, startPoint y: 179, endPoint x: 153, endPoint y: 134, distance: 80.3
click at [153, 134] on div "#FDFDFD hex" at bounding box center [538, 253] width 1076 height 507
click at [397, 203] on div at bounding box center [538, 253] width 1076 height 507
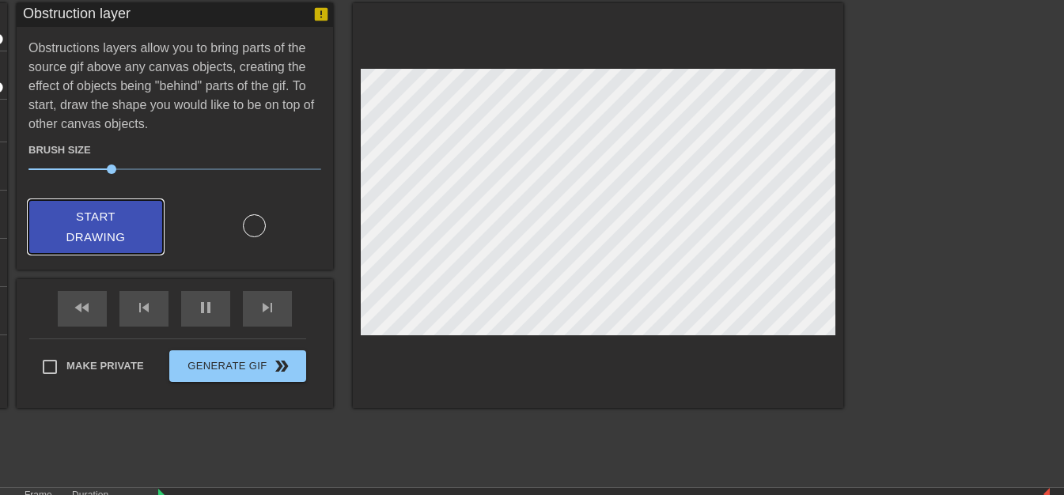
click at [121, 232] on span "Start Drawing" at bounding box center [95, 228] width 97 height 42
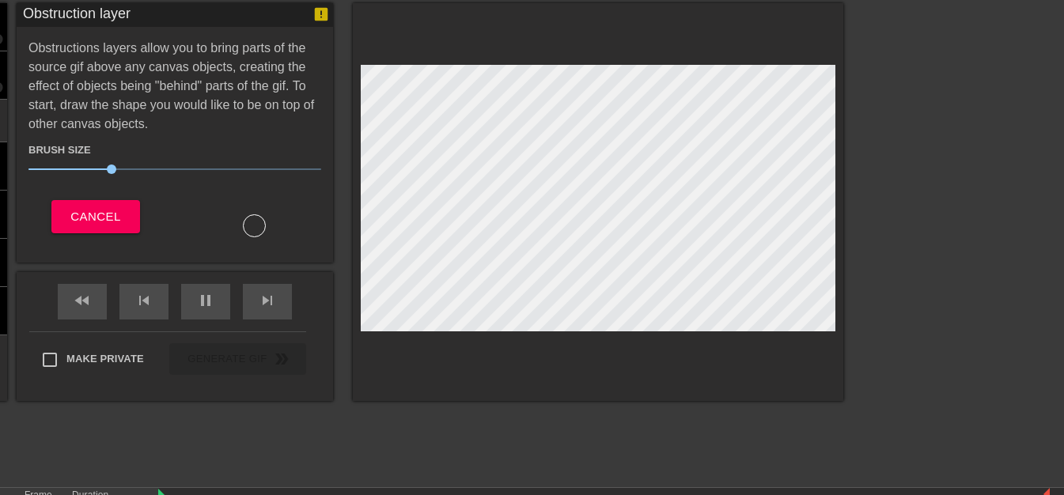
click at [264, 229] on div at bounding box center [254, 225] width 23 height 23
click at [83, 220] on span "Cancel" at bounding box center [95, 217] width 50 height 21
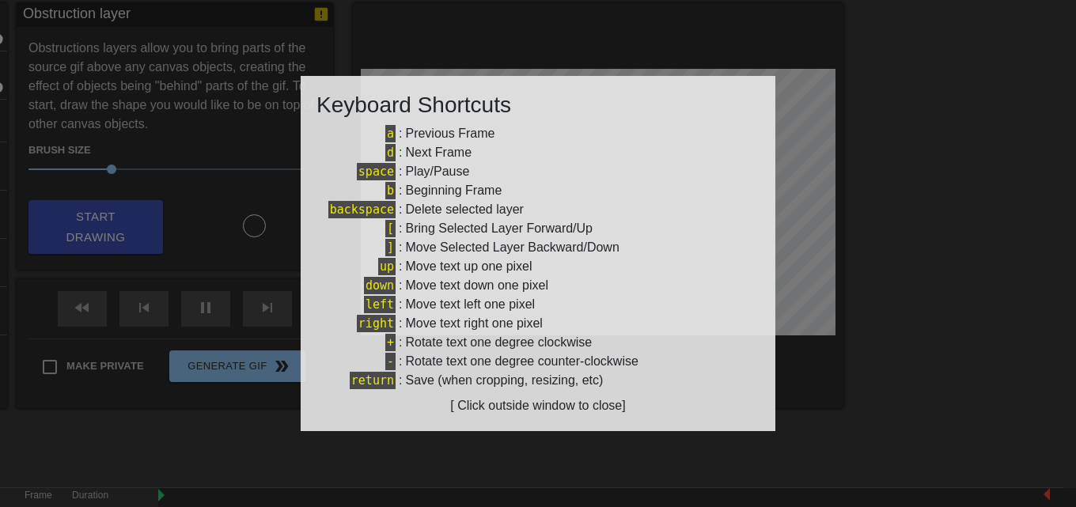
click at [271, 253] on div at bounding box center [538, 253] width 1076 height 507
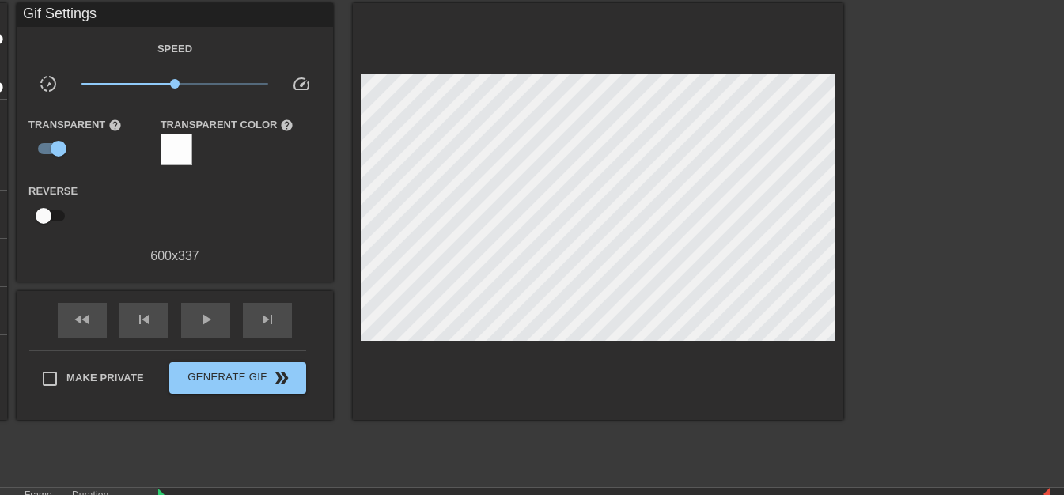
click at [352, 301] on div "title add_circle image add_circle crop photo_size_select_large help keyboard Gi…" at bounding box center [403, 211] width 879 height 417
